Goal: Task Accomplishment & Management: Complete application form

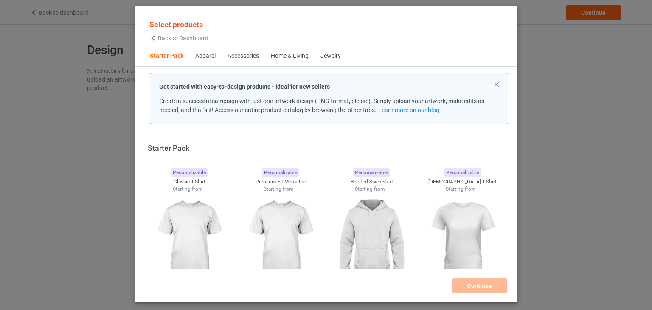
scroll to position [11, 0]
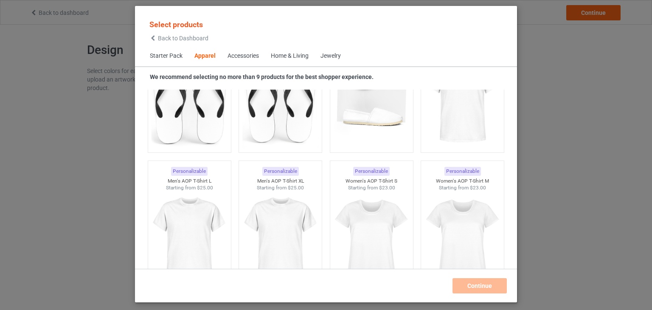
scroll to position [1582, 0]
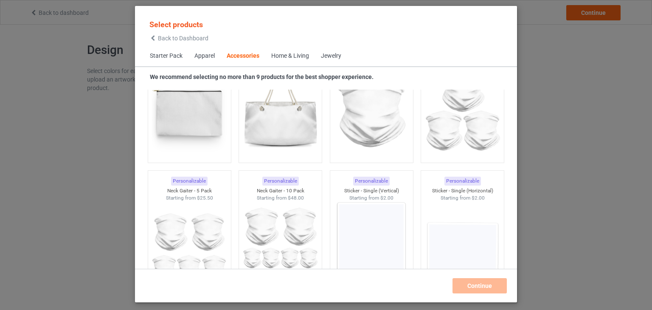
scroll to position [2984, 0]
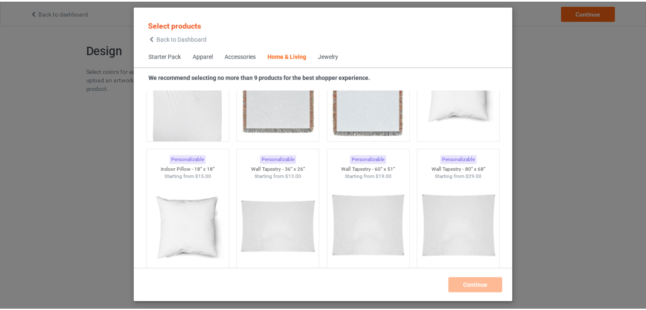
scroll to position [4215, 0]
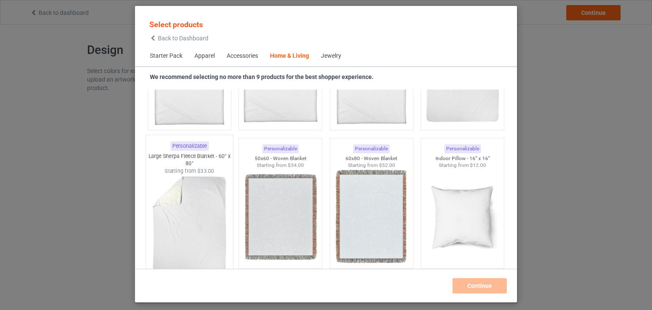
click at [180, 216] on img at bounding box center [189, 225] width 80 height 100
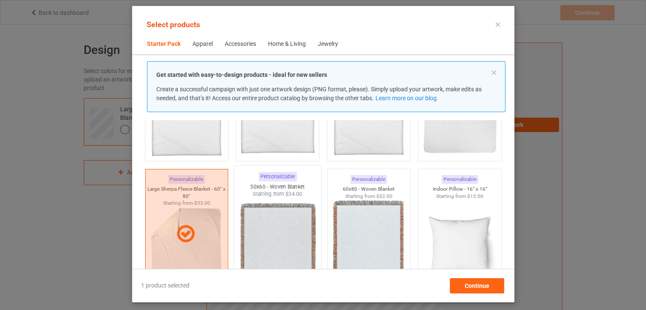
scroll to position [4130, 0]
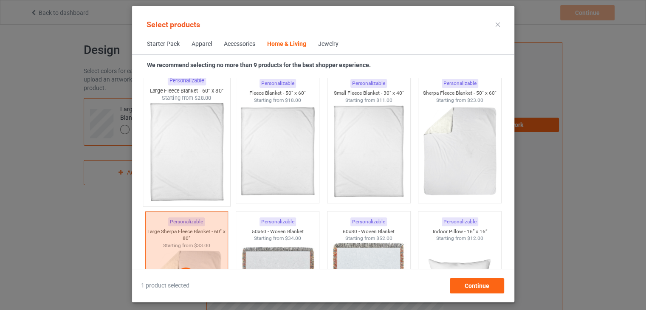
click at [195, 145] on img at bounding box center [187, 152] width 80 height 100
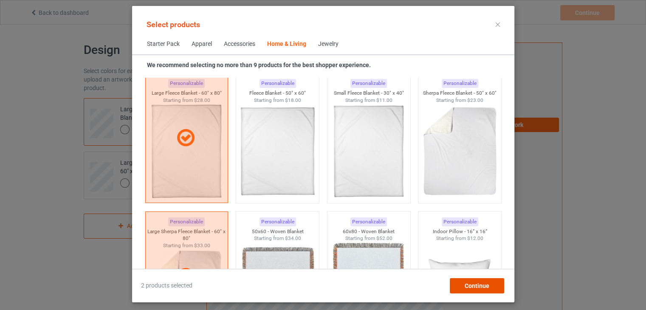
click at [496, 285] on div "Continue" at bounding box center [476, 285] width 54 height 15
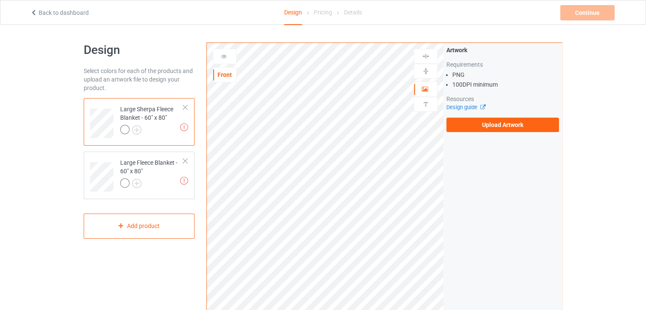
click at [168, 127] on div at bounding box center [151, 131] width 63 height 12
click at [181, 126] on img at bounding box center [184, 127] width 8 height 8
click at [489, 124] on label "Upload Artwork" at bounding box center [502, 125] width 113 height 14
click at [0, 0] on input "Upload Artwork" at bounding box center [0, 0] width 0 height 0
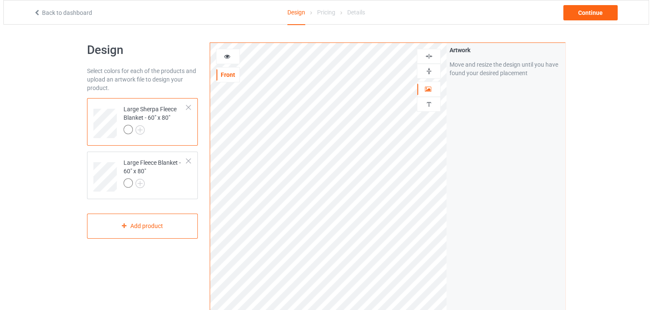
scroll to position [240, 0]
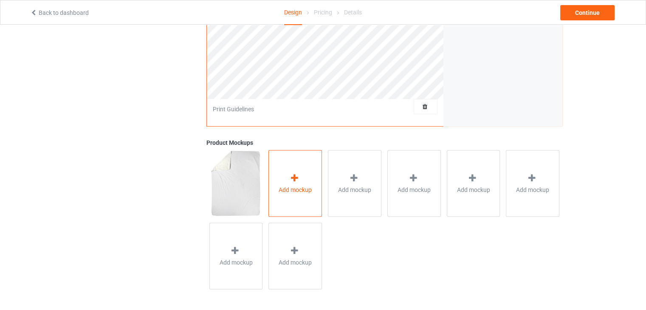
click at [287, 170] on div "Add mockup" at bounding box center [295, 183] width 54 height 67
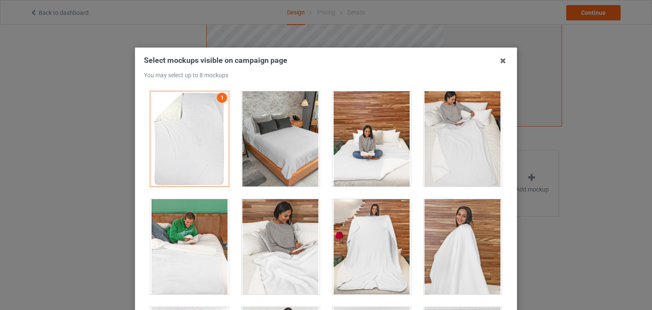
click at [274, 148] on div at bounding box center [281, 138] width 79 height 95
click at [377, 216] on div at bounding box center [372, 246] width 79 height 95
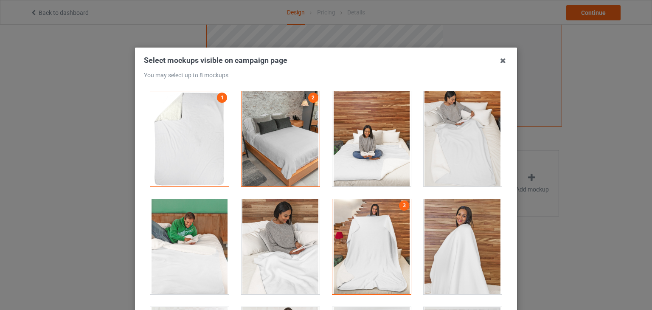
scroll to position [85, 0]
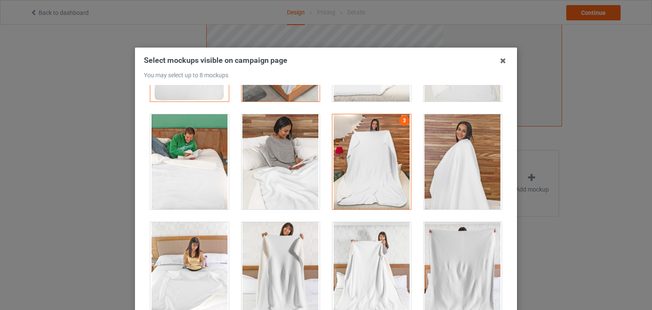
click at [471, 155] on div at bounding box center [463, 161] width 79 height 95
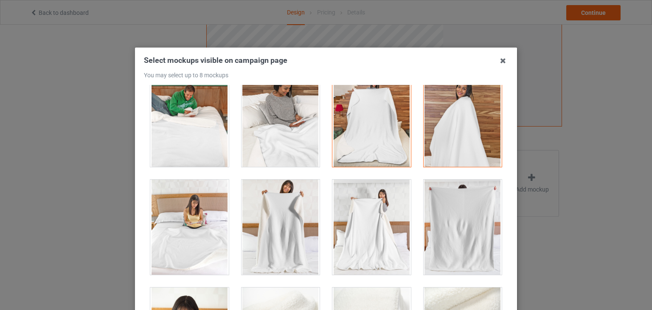
click at [352, 206] on div at bounding box center [372, 227] width 79 height 95
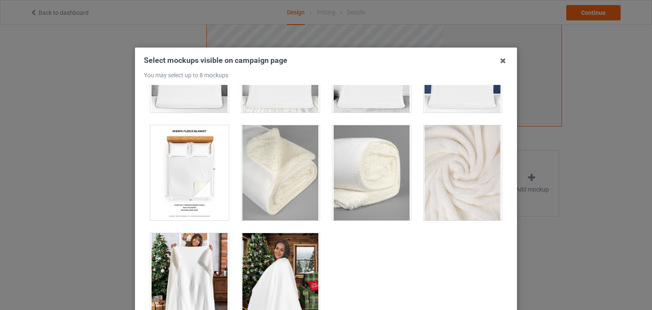
scroll to position [85, 0]
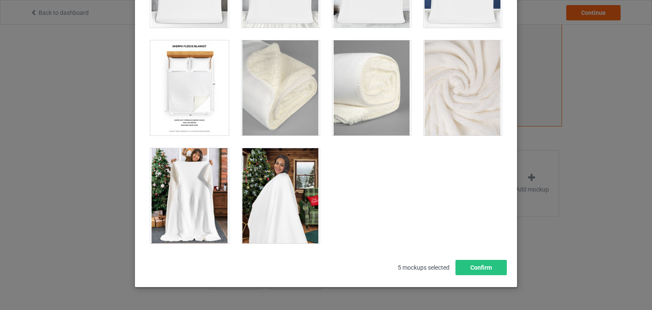
click at [179, 202] on div at bounding box center [189, 195] width 79 height 95
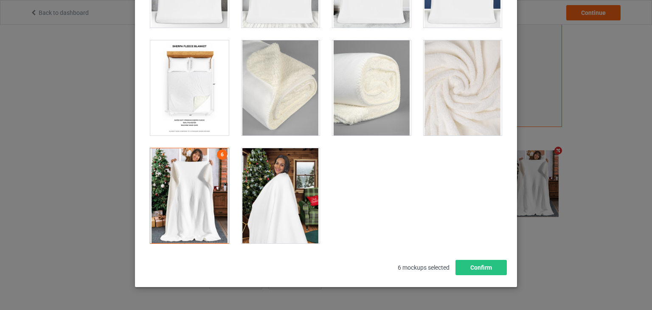
click at [295, 211] on div at bounding box center [281, 195] width 79 height 95
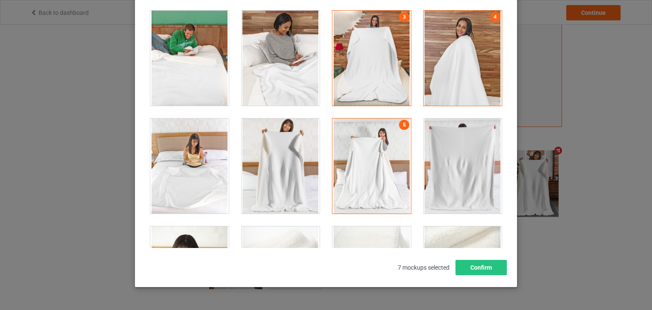
scroll to position [61, 0]
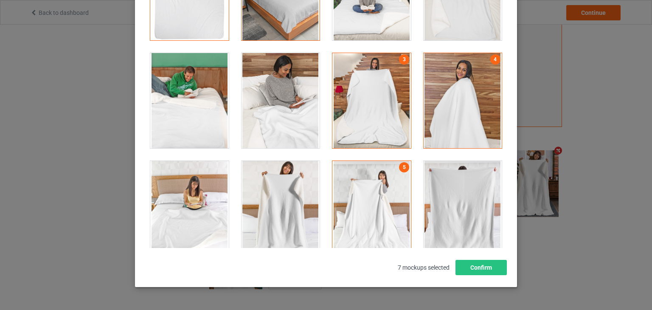
click at [447, 85] on div at bounding box center [463, 100] width 79 height 95
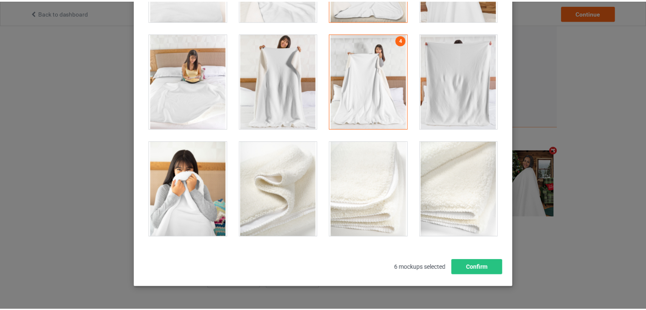
scroll to position [358, 0]
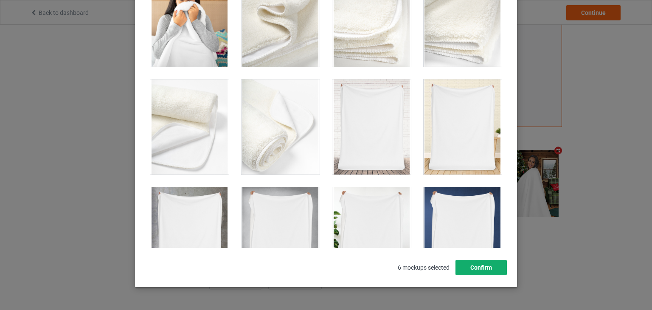
click at [491, 268] on button "Confirm" at bounding box center [481, 267] width 51 height 15
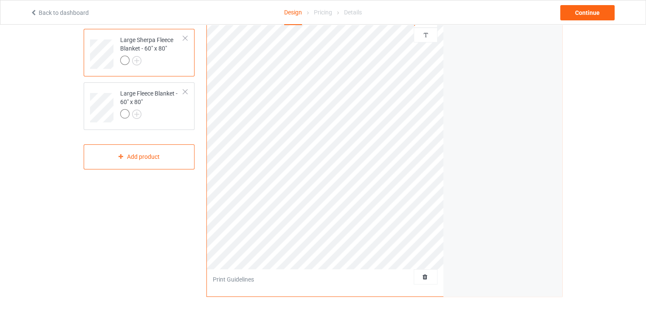
scroll to position [27, 0]
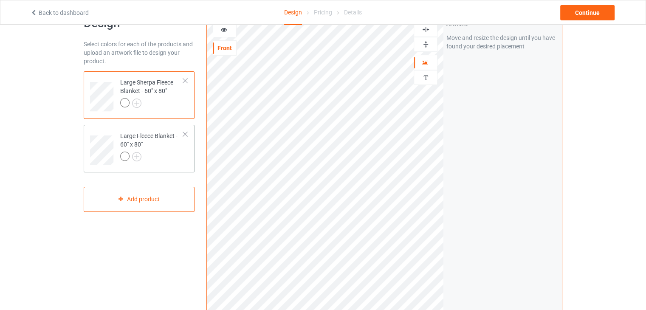
click at [168, 152] on div at bounding box center [151, 158] width 63 height 12
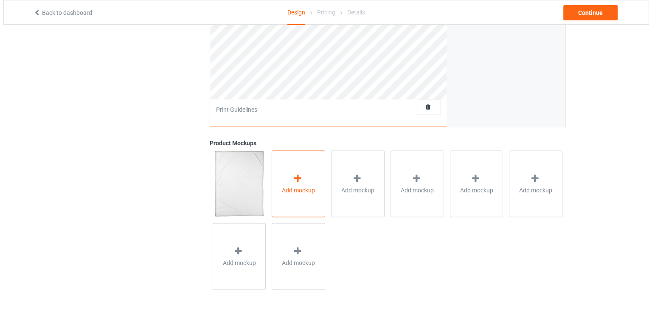
scroll to position [240, 0]
click at [299, 175] on icon at bounding box center [294, 177] width 11 height 9
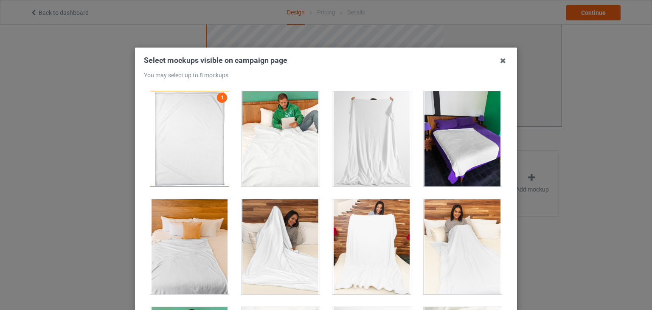
click at [465, 165] on div at bounding box center [463, 138] width 79 height 95
click at [373, 150] on div at bounding box center [372, 138] width 79 height 95
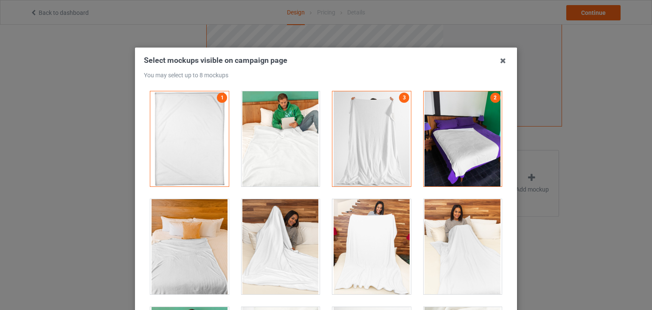
click at [266, 163] on div at bounding box center [281, 138] width 79 height 95
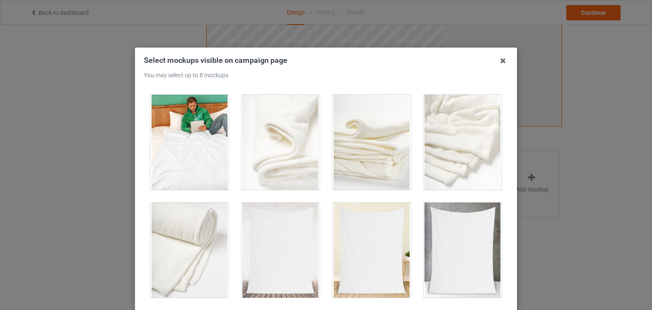
scroll to position [382, 0]
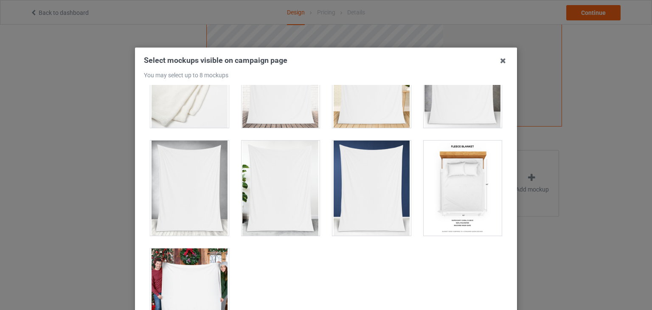
click at [453, 192] on div at bounding box center [463, 188] width 79 height 95
click at [172, 281] on div at bounding box center [189, 295] width 79 height 95
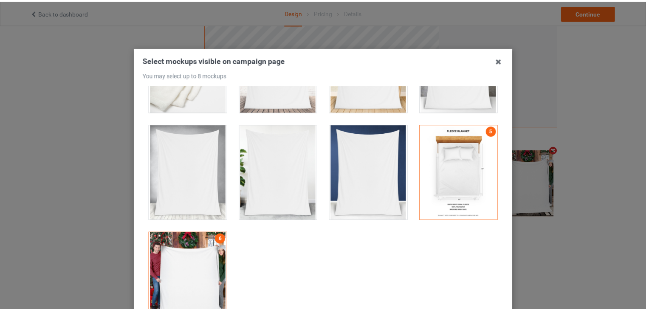
scroll to position [109, 0]
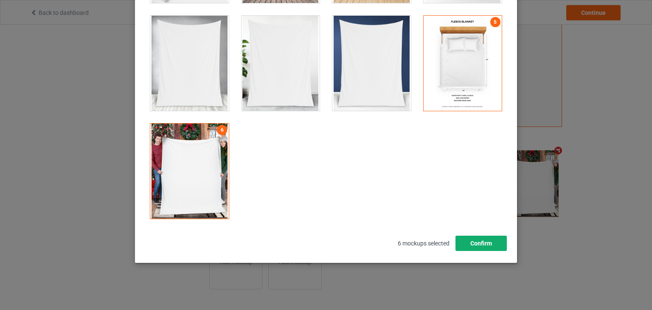
click at [480, 243] on button "Confirm" at bounding box center [481, 243] width 51 height 15
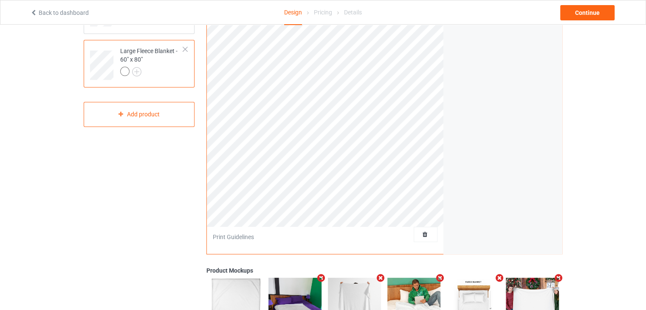
scroll to position [27, 0]
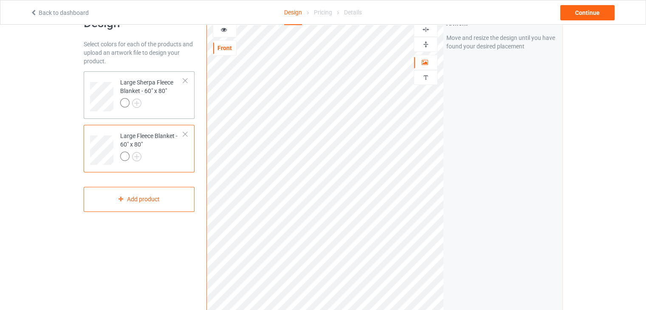
click at [158, 108] on div at bounding box center [151, 104] width 63 height 12
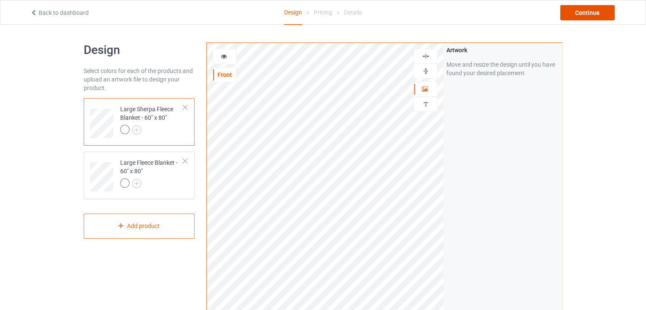
click at [603, 16] on div "Continue" at bounding box center [587, 12] width 54 height 15
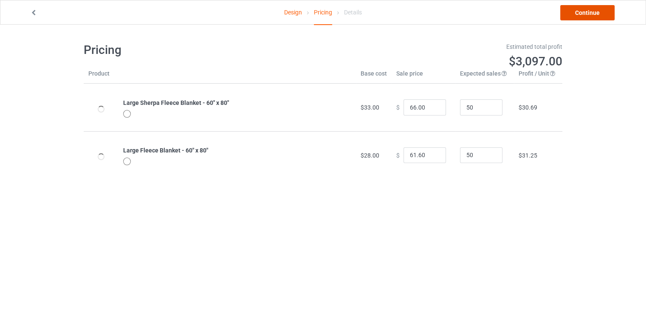
click at [603, 16] on link "Continue" at bounding box center [587, 12] width 54 height 15
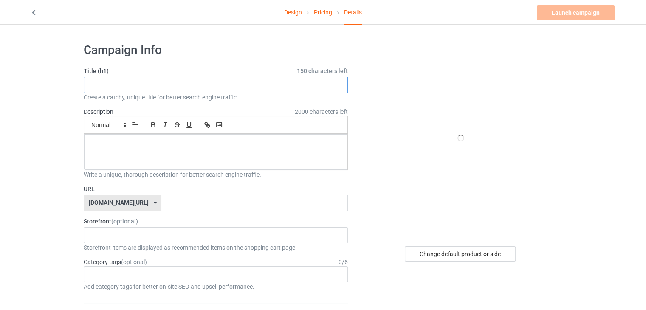
click at [121, 87] on input "text" at bounding box center [216, 85] width 264 height 16
type input "blanket"
click at [133, 145] on p at bounding box center [216, 144] width 250 height 8
click at [161, 203] on input "text" at bounding box center [254, 203] width 186 height 16
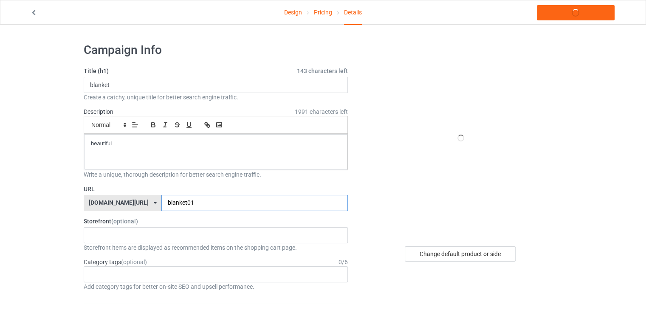
type input "blanket01"
click at [430, 157] on div at bounding box center [460, 137] width 153 height 191
click at [559, 11] on link "Launch campaign" at bounding box center [576, 12] width 78 height 15
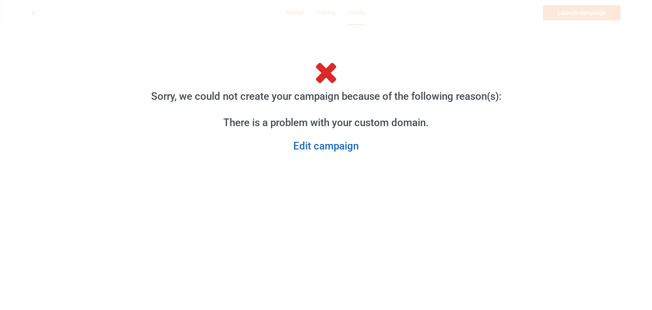
click at [324, 149] on link "Edit campaign" at bounding box center [326, 146] width 364 height 13
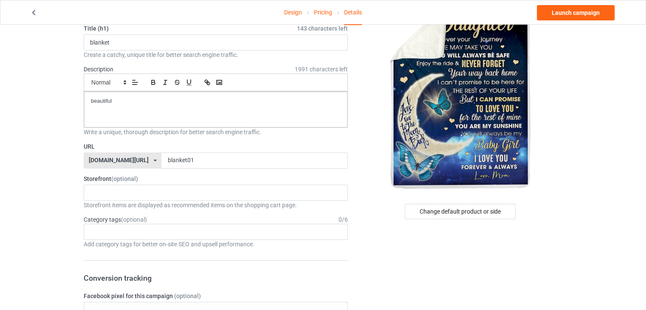
scroll to position [85, 0]
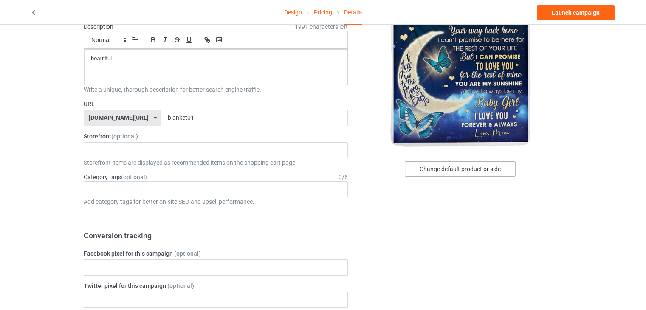
click at [438, 170] on div "Change default product or side" at bounding box center [460, 168] width 111 height 15
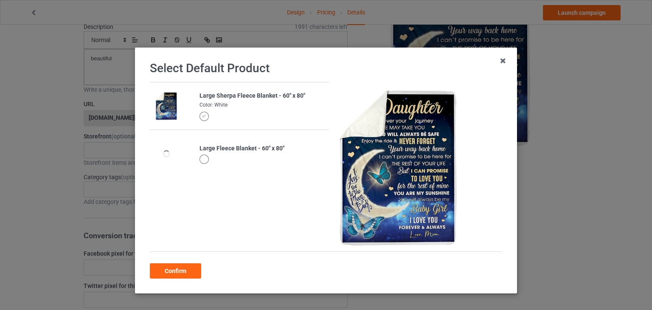
click at [212, 150] on div "Large Fleece Blanket - 60" x 80"" at bounding box center [262, 148] width 125 height 8
click at [200, 157] on div at bounding box center [204, 159] width 9 height 9
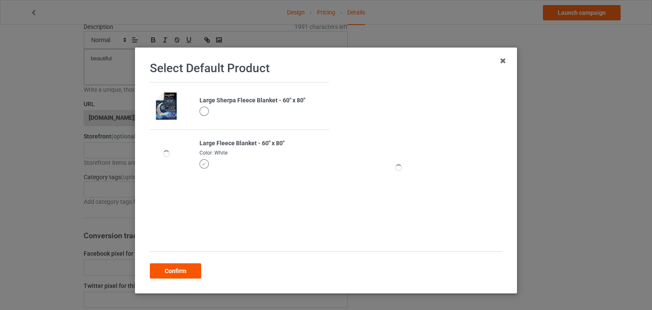
click at [172, 265] on div "Confirm" at bounding box center [175, 270] width 51 height 15
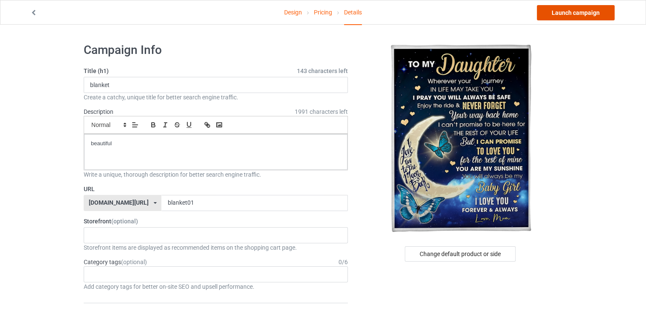
click at [561, 9] on link "Launch campaign" at bounding box center [576, 12] width 78 height 15
